Goal: Entertainment & Leisure: Consume media (video, audio)

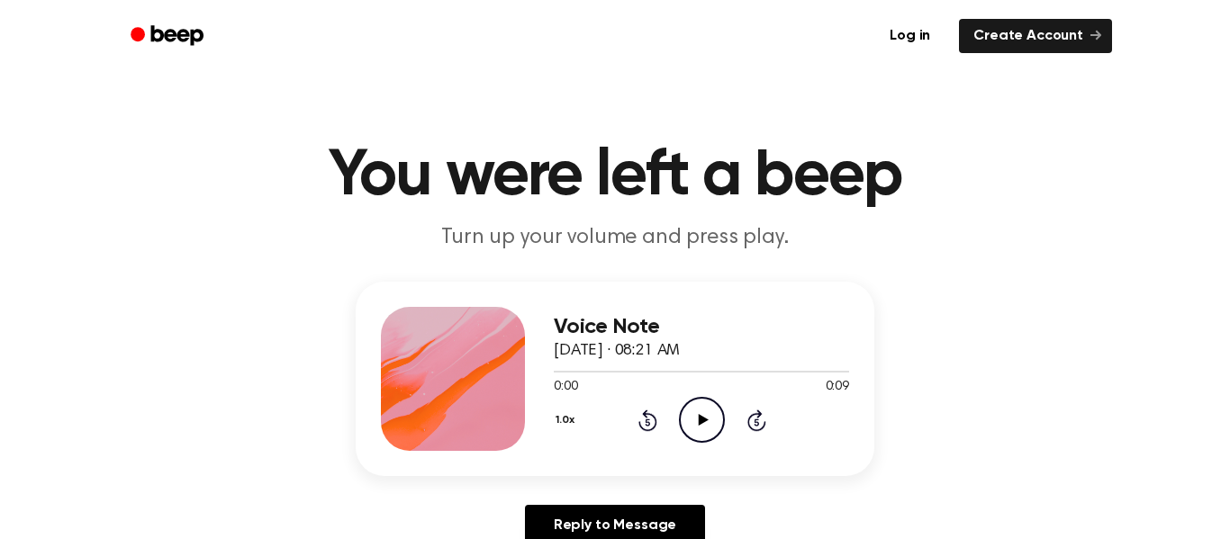
click at [706, 418] on icon "Play Audio" at bounding box center [702, 420] width 46 height 46
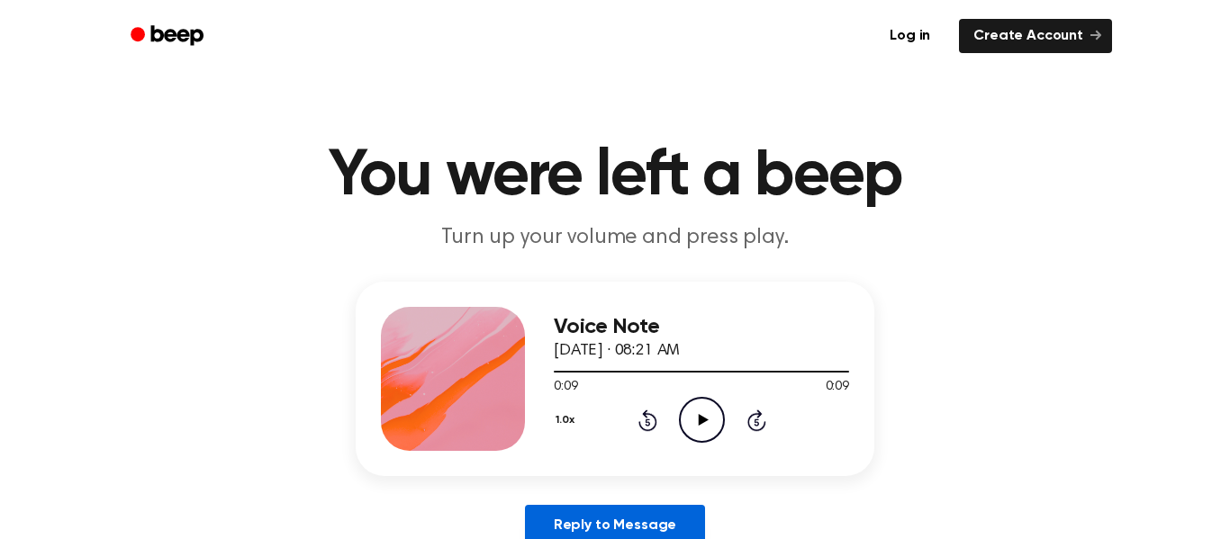
click at [655, 516] on link "Reply to Message" at bounding box center [615, 525] width 180 height 41
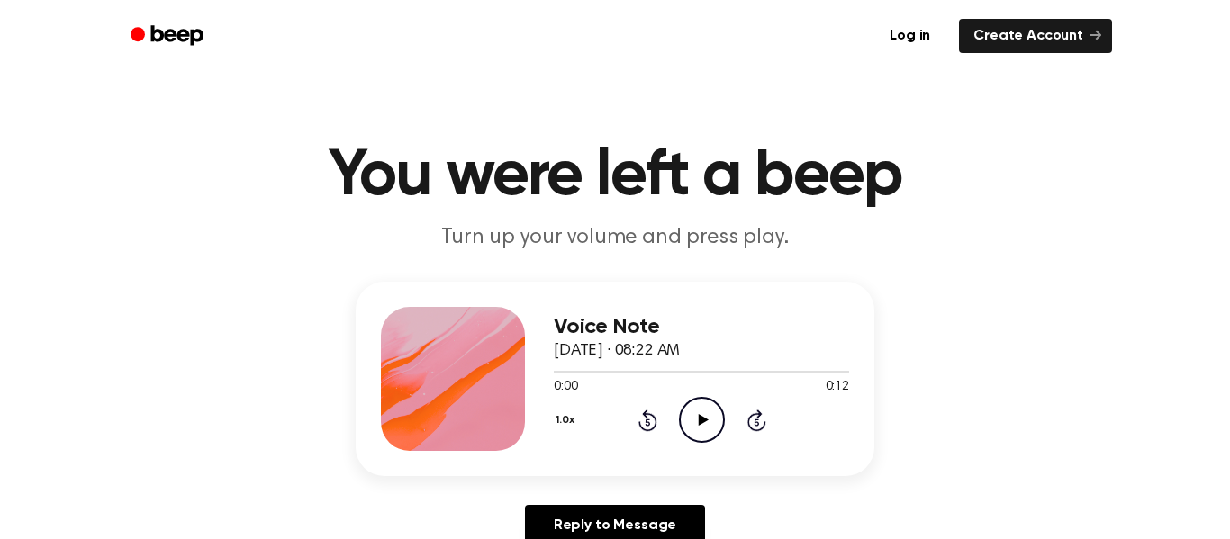
click at [707, 418] on icon "Play Audio" at bounding box center [702, 420] width 46 height 46
click at [705, 415] on icon "Play Audio" at bounding box center [702, 420] width 46 height 46
click at [693, 423] on icon "Play Audio" at bounding box center [702, 420] width 46 height 46
click at [700, 422] on icon at bounding box center [703, 420] width 10 height 12
click at [706, 420] on icon at bounding box center [703, 420] width 10 height 12
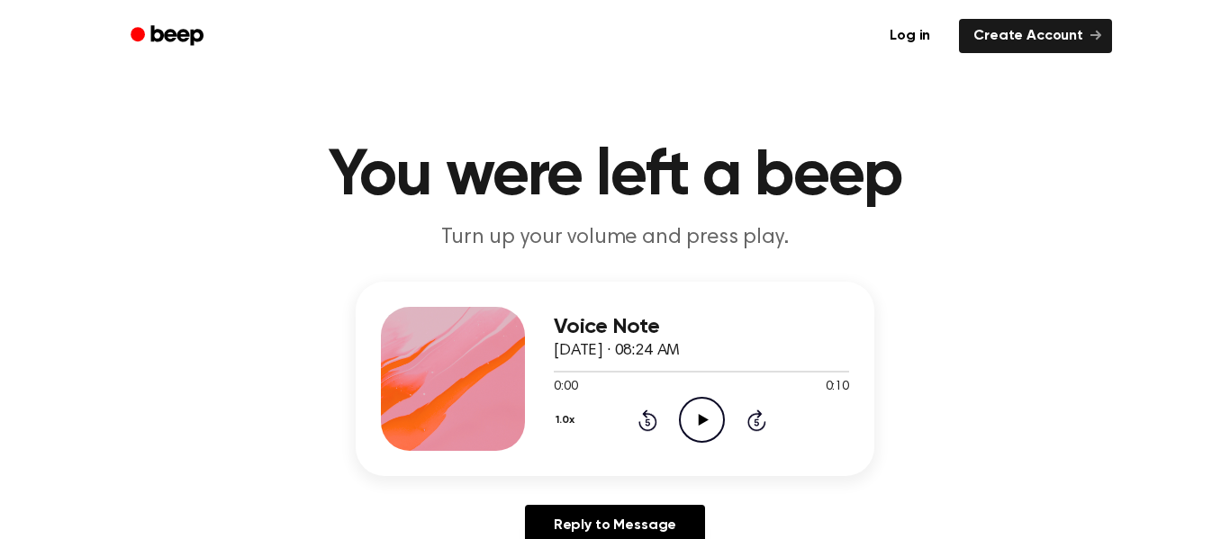
click at [706, 418] on icon "Play Audio" at bounding box center [702, 420] width 46 height 46
click at [699, 406] on icon "Play Audio" at bounding box center [702, 420] width 46 height 46
click at [726, 371] on div at bounding box center [701, 372] width 295 height 2
click at [709, 418] on icon "Play Audio" at bounding box center [702, 420] width 46 height 46
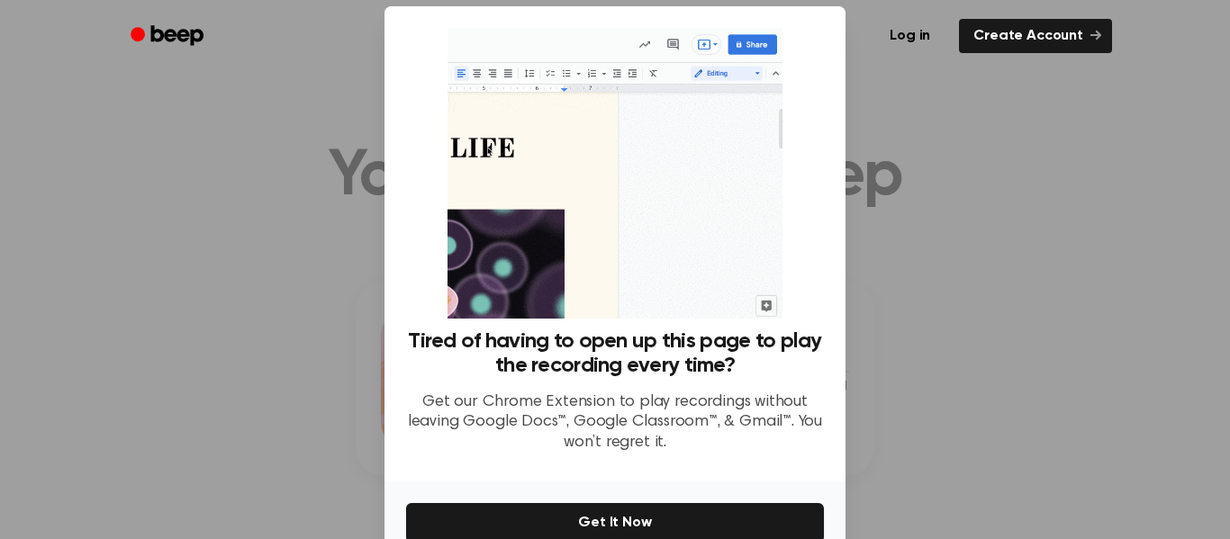
scroll to position [25, 0]
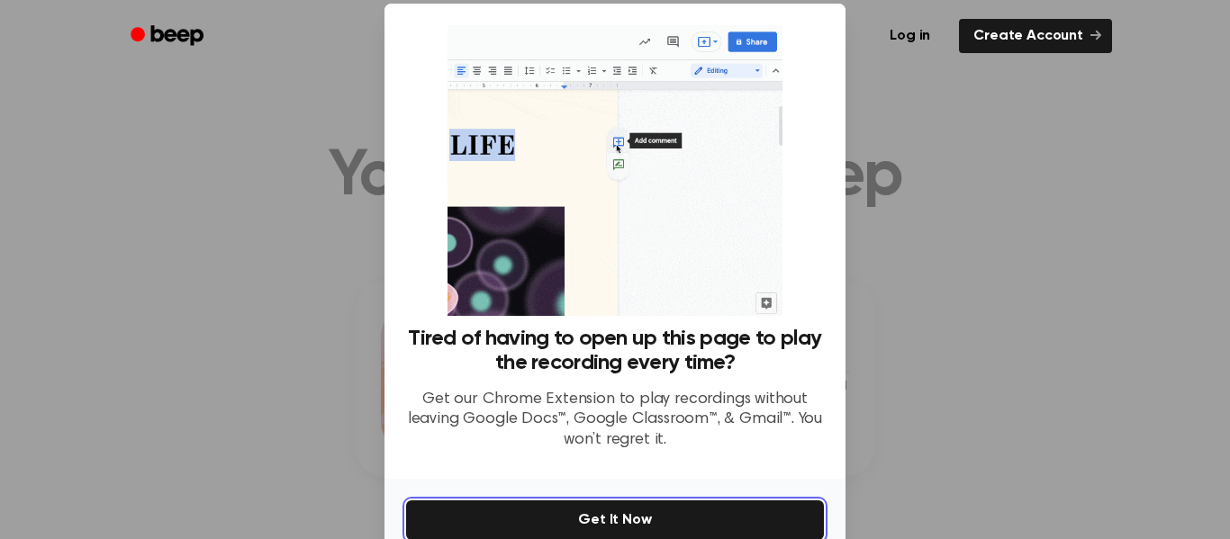
click at [730, 520] on button "Get It Now" at bounding box center [615, 521] width 418 height 40
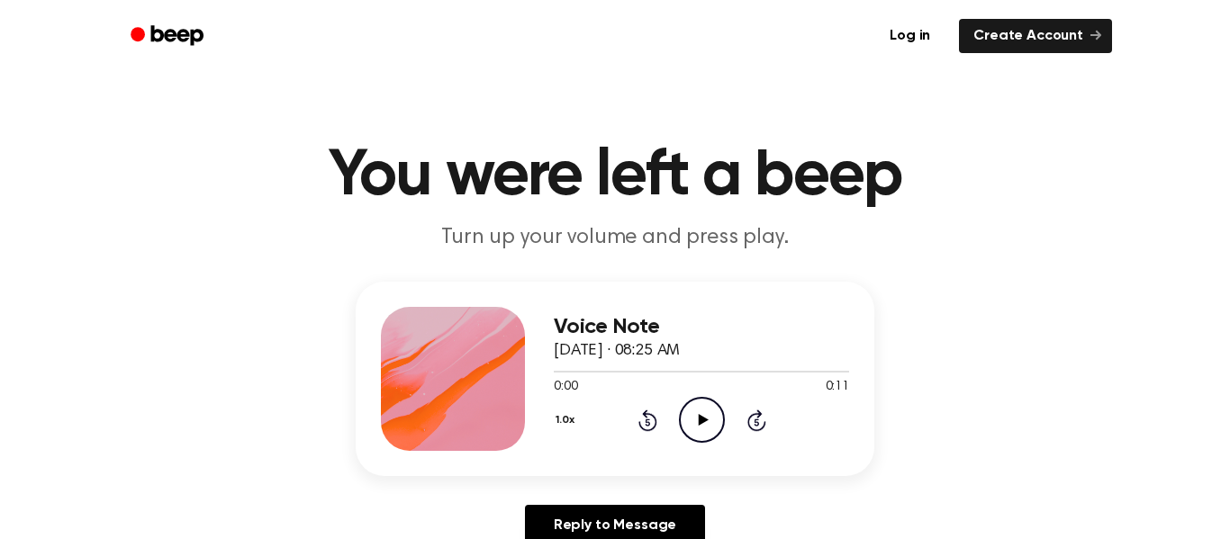
click at [699, 424] on icon at bounding box center [703, 420] width 10 height 12
click at [700, 420] on icon at bounding box center [703, 420] width 10 height 12
click at [703, 421] on icon at bounding box center [703, 420] width 10 height 12
click at [699, 416] on icon at bounding box center [703, 420] width 10 height 12
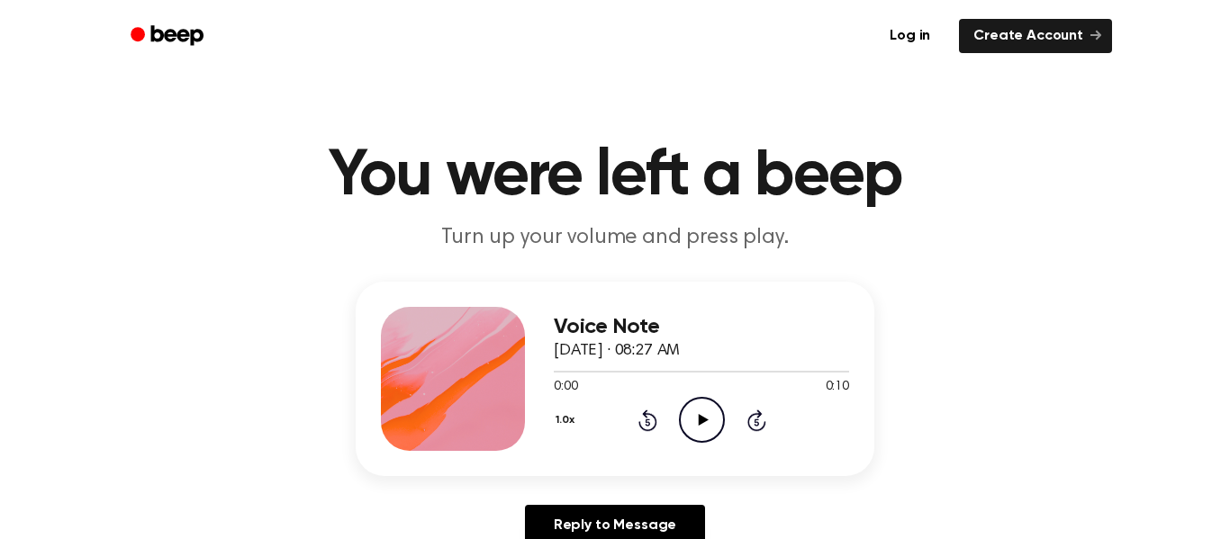
click at [705, 422] on icon "Play Audio" at bounding box center [702, 420] width 46 height 46
click at [711, 419] on icon "Play Audio" at bounding box center [702, 420] width 46 height 46
click at [695, 414] on icon "Play Audio" at bounding box center [702, 420] width 46 height 46
